Goal: Task Accomplishment & Management: Manage account settings

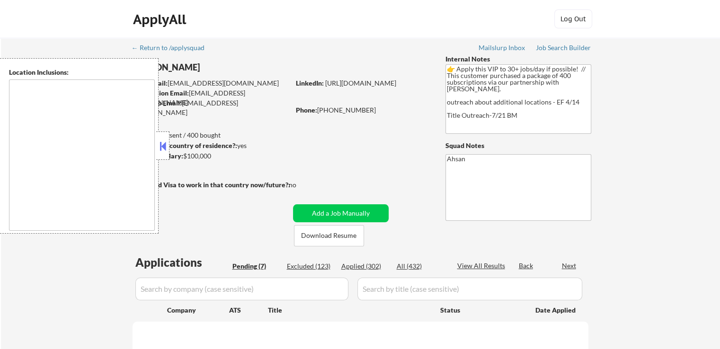
type textarea "country:[GEOGRAPHIC_DATA]"
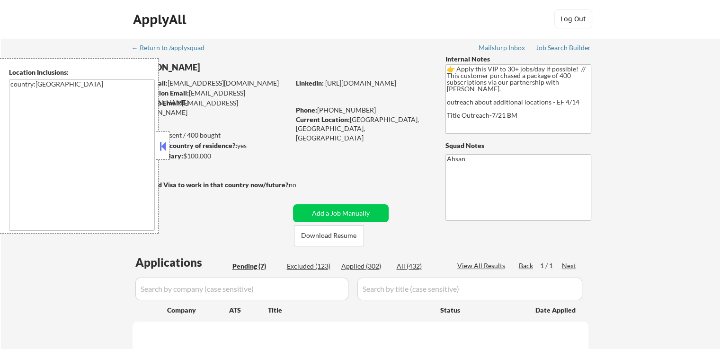
select select ""pending""
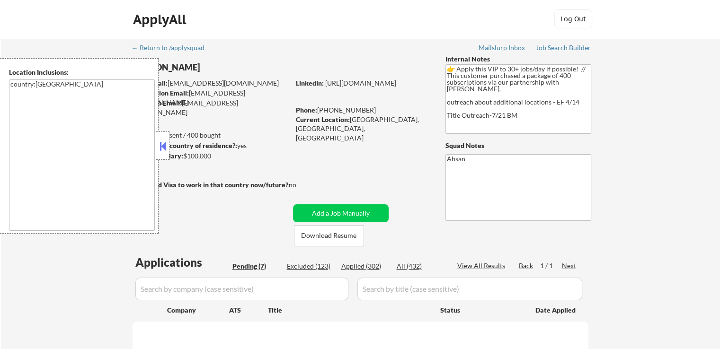
select select ""pending""
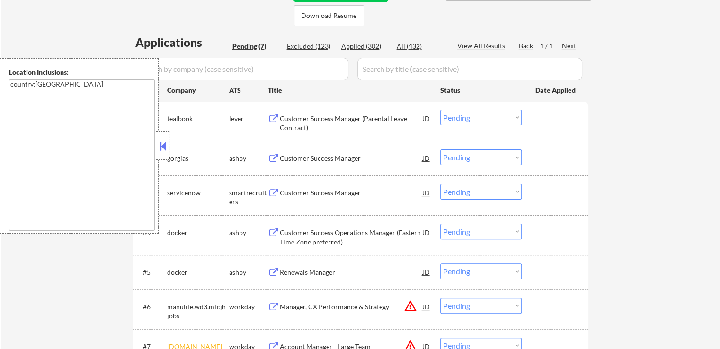
scroll to position [237, 0]
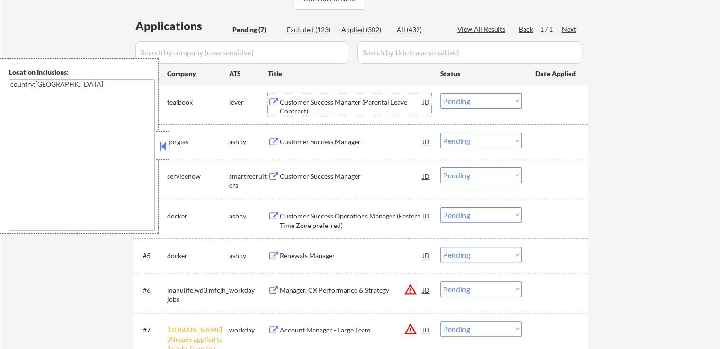
click at [364, 101] on div "Customer Success Manager (Parental Leave Contract)" at bounding box center [351, 106] width 143 height 18
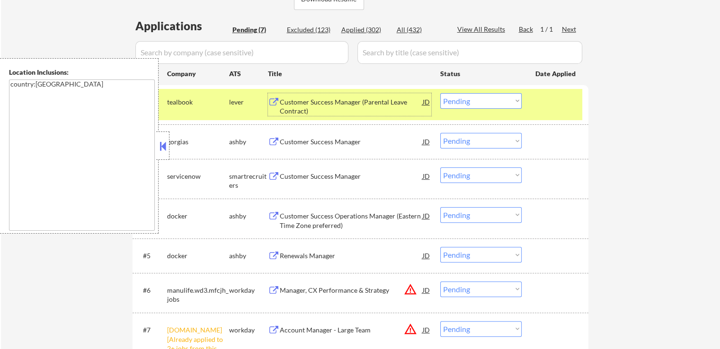
click at [381, 134] on div "Customer Success Manager" at bounding box center [351, 141] width 143 height 17
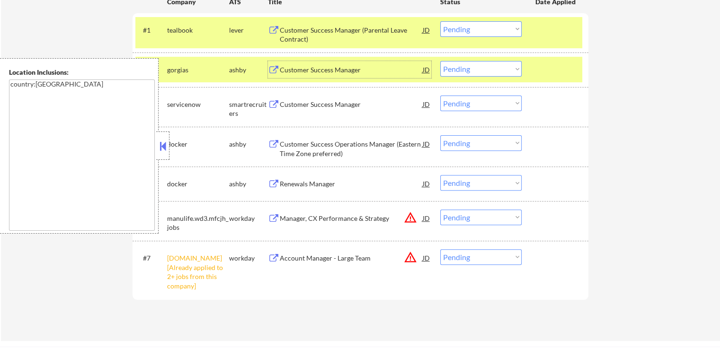
scroll to position [426, 0]
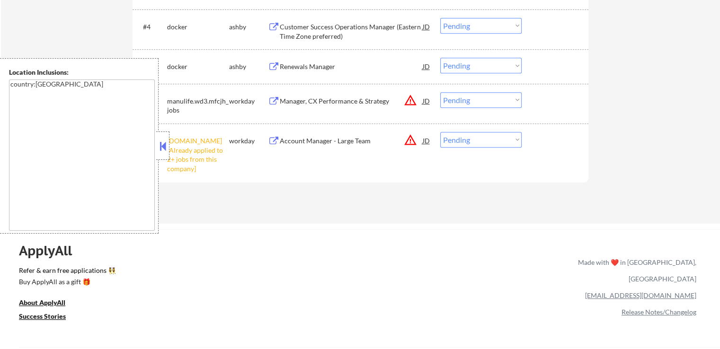
click at [476, 137] on select "Choose an option... Pending Applied Excluded (Questions) Excluded (Expired) Exc…" at bounding box center [480, 140] width 81 height 16
select select ""excluded__other_""
click at [440, 132] on select "Choose an option... Pending Applied Excluded (Questions) Excluded (Expired) Exc…" at bounding box center [480, 140] width 81 height 16
click at [458, 256] on div "ApplyAll Refer & earn free applications 👯‍♀️ Buy ApplyAll as a gift 🎁 About App…" at bounding box center [360, 311] width 720 height 150
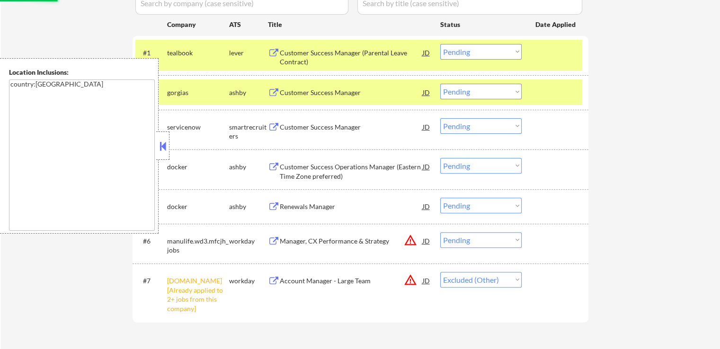
scroll to position [284, 0]
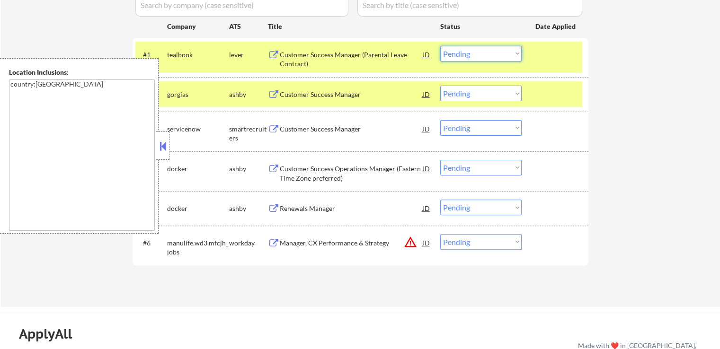
drag, startPoint x: 474, startPoint y: 56, endPoint x: 469, endPoint y: 61, distance: 6.7
click at [473, 55] on select "Choose an option... Pending Applied Excluded (Questions) Excluded (Expired) Exc…" at bounding box center [480, 54] width 81 height 16
click at [440, 46] on select "Choose an option... Pending Applied Excluded (Questions) Excluded (Expired) Exc…" at bounding box center [480, 54] width 81 height 16
select select ""pending""
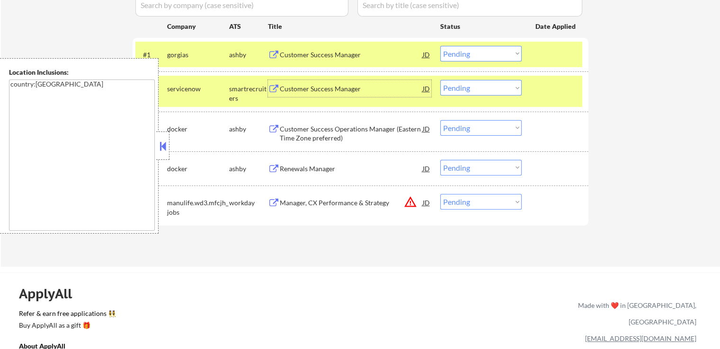
click at [359, 88] on div "Customer Success Manager" at bounding box center [351, 88] width 143 height 9
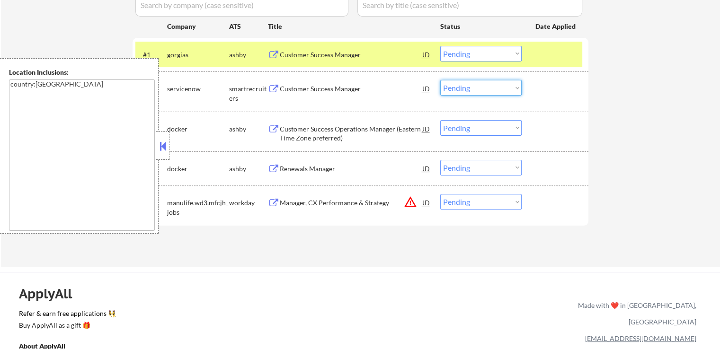
click at [468, 89] on select "Choose an option... Pending Applied Excluded (Questions) Excluded (Expired) Exc…" at bounding box center [480, 88] width 81 height 16
click at [440, 80] on select "Choose an option... Pending Applied Excluded (Questions) Excluded (Expired) Exc…" at bounding box center [480, 88] width 81 height 16
click at [372, 135] on div "Customer Success Operations Manager (Eastern Time Zone preferred)" at bounding box center [351, 133] width 143 height 18
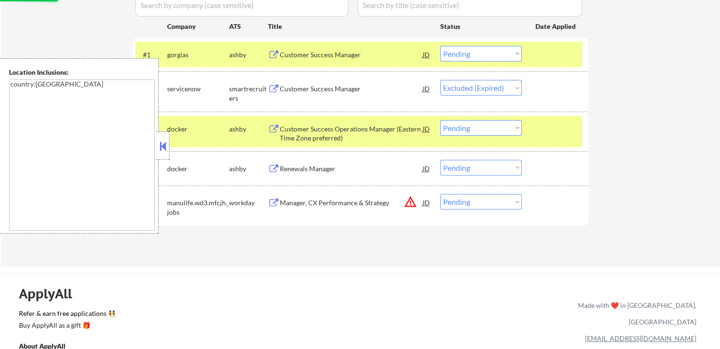
select select ""pending""
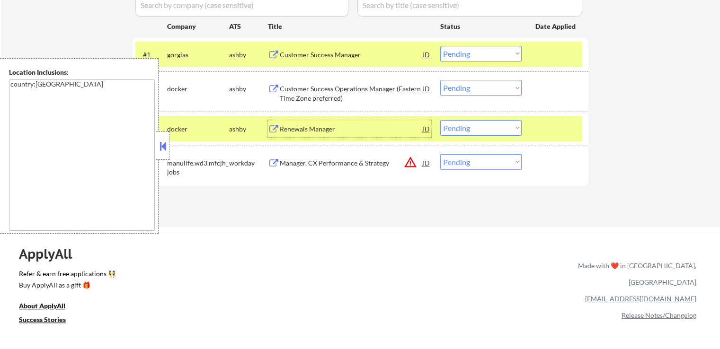
click at [467, 53] on select "Choose an option... Pending Applied Excluded (Questions) Excluded (Expired) Exc…" at bounding box center [480, 54] width 81 height 16
click at [440, 46] on select "Choose an option... Pending Applied Excluded (Questions) Excluded (Expired) Exc…" at bounding box center [480, 54] width 81 height 16
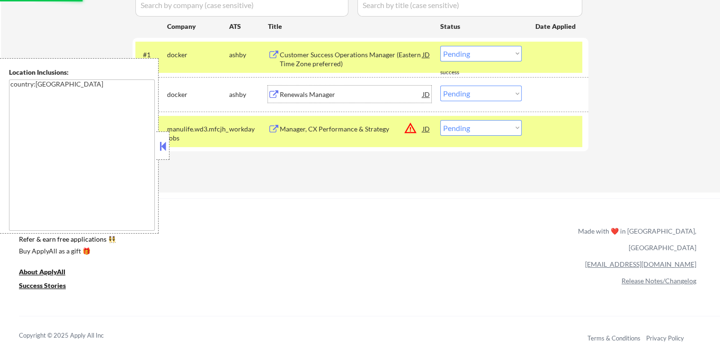
click at [347, 99] on div "Renewals Manager" at bounding box center [351, 94] width 143 height 17
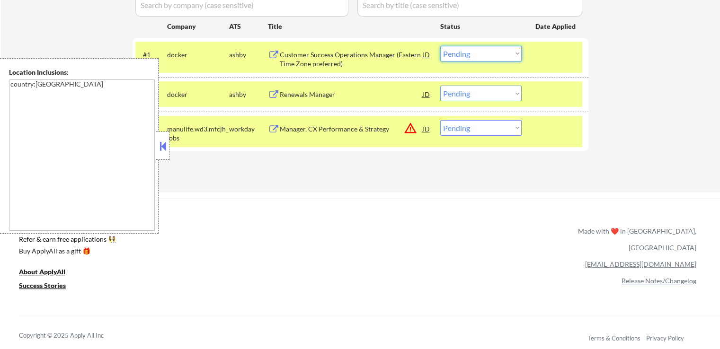
drag, startPoint x: 474, startPoint y: 46, endPoint x: 466, endPoint y: 61, distance: 17.0
click at [471, 49] on select "Choose an option... Pending Applied Excluded (Questions) Excluded (Expired) Exc…" at bounding box center [480, 54] width 81 height 16
click at [440, 46] on select "Choose an option... Pending Applied Excluded (Questions) Excluded (Expired) Exc…" at bounding box center [480, 54] width 81 height 16
click at [368, 125] on div "Manager, CX Performance & Strategy" at bounding box center [351, 128] width 143 height 9
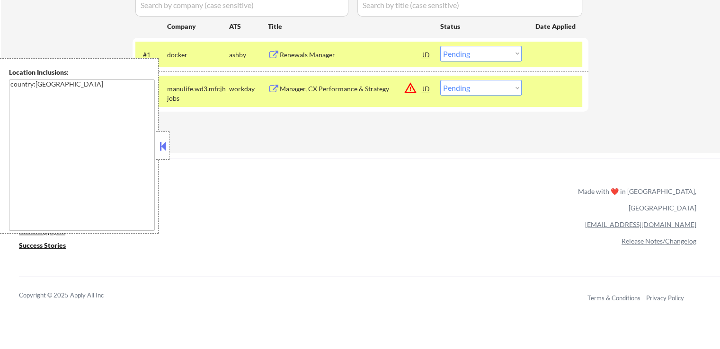
drag, startPoint x: 463, startPoint y: 51, endPoint x: 462, endPoint y: 61, distance: 9.5
click at [462, 54] on select "Choose an option... Pending Applied Excluded (Questions) Excluded (Expired) Exc…" at bounding box center [480, 54] width 81 height 16
click at [440, 46] on select "Choose an option... Pending Applied Excluded (Questions) Excluded (Expired) Exc…" at bounding box center [480, 54] width 81 height 16
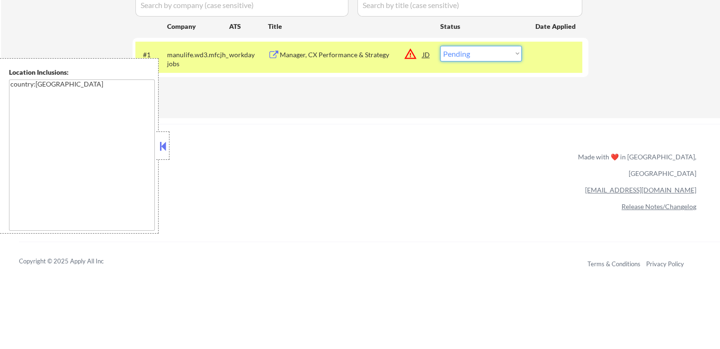
drag, startPoint x: 469, startPoint y: 51, endPoint x: 463, endPoint y: 61, distance: 11.2
click at [466, 53] on select "Choose an option... Pending Applied Excluded (Questions) Excluded (Expired) Exc…" at bounding box center [480, 54] width 81 height 16
select select ""applied""
click at [440, 46] on select "Choose an option... Pending Applied Excluded (Questions) Excluded (Expired) Exc…" at bounding box center [480, 54] width 81 height 16
click at [451, 96] on div "Applications Pending (1) Excluded (125) Applied (306) All (432) View All Result…" at bounding box center [361, 36] width 456 height 130
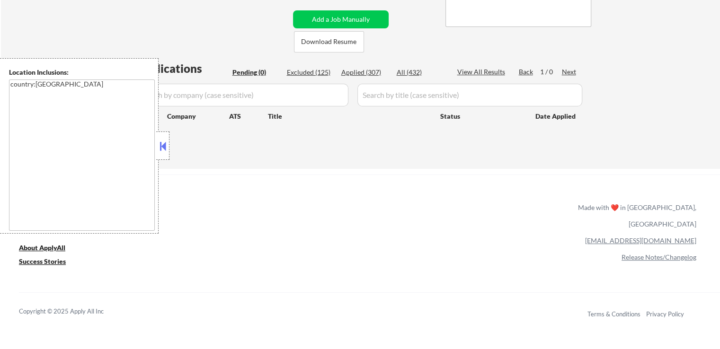
scroll to position [189, 0]
